Goal: Navigation & Orientation: Find specific page/section

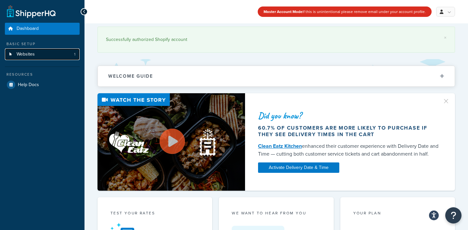
click at [32, 59] on link "Websites 1" at bounding box center [42, 54] width 75 height 12
click at [23, 57] on span "Websites" at bounding box center [26, 55] width 18 height 6
